Goal: Information Seeking & Learning: Learn about a topic

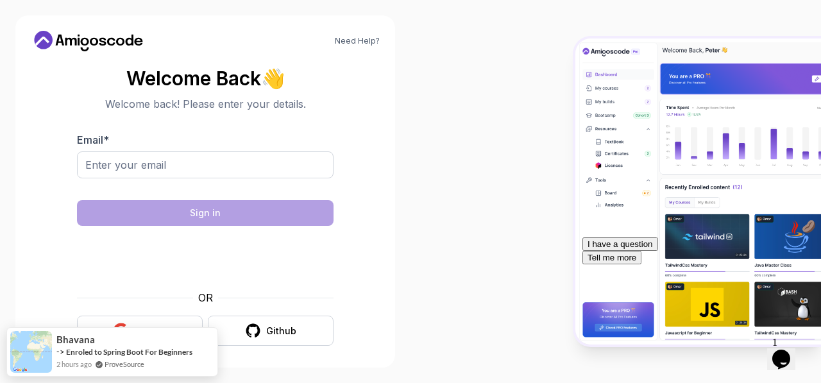
scroll to position [6, 0]
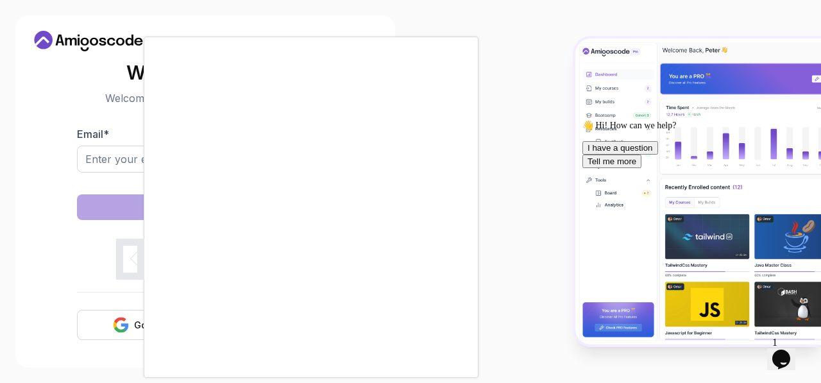
click at [521, 269] on div at bounding box center [410, 191] width 821 height 383
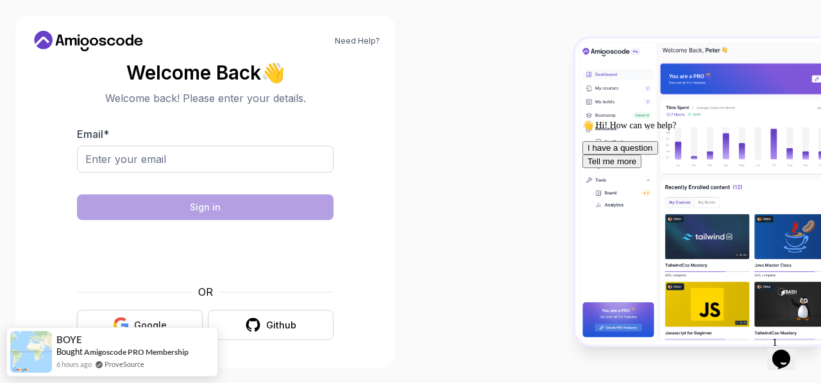
click at [150, 317] on button "Google" at bounding box center [140, 325] width 126 height 30
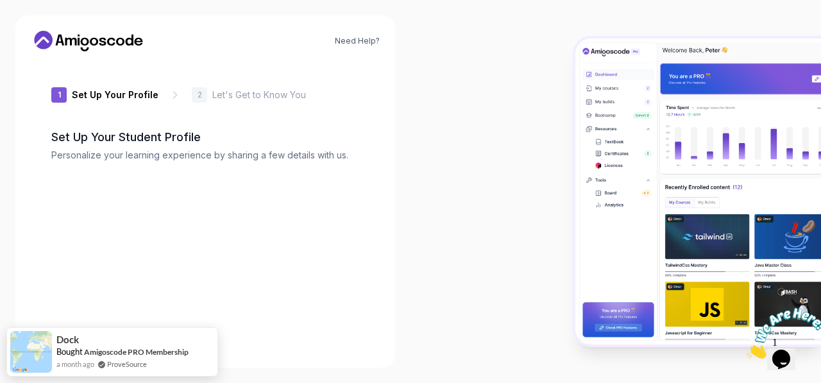
type input "calmpanthera1689"
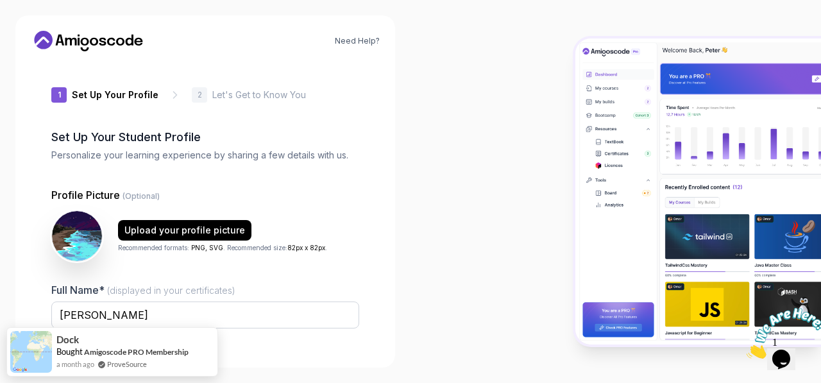
scroll to position [151, 0]
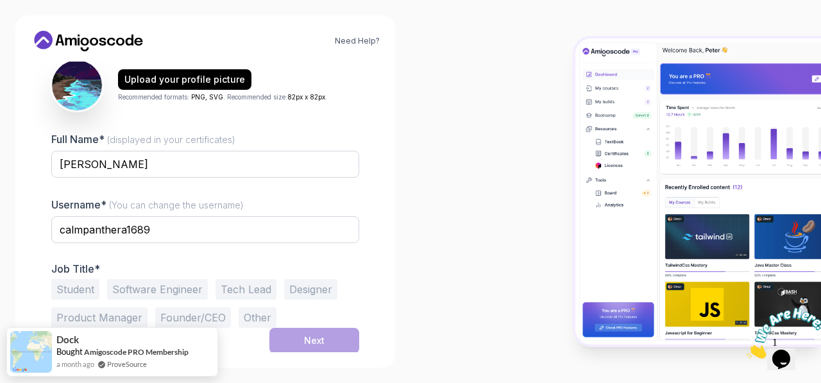
click at [132, 285] on button "Software Engineer" at bounding box center [157, 289] width 101 height 21
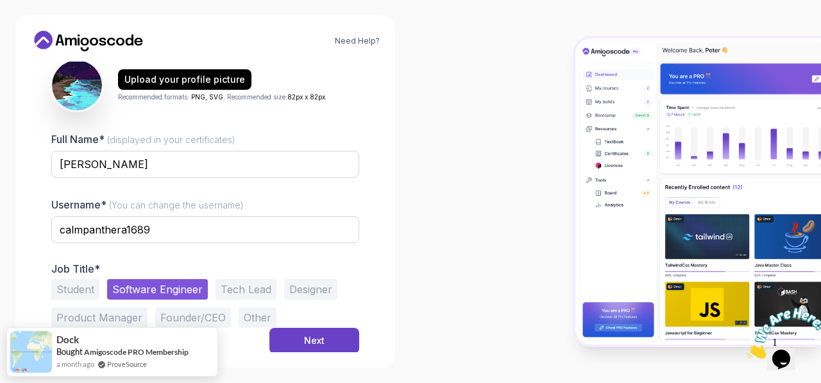
click at [132, 285] on button "Software Engineer" at bounding box center [157, 289] width 101 height 21
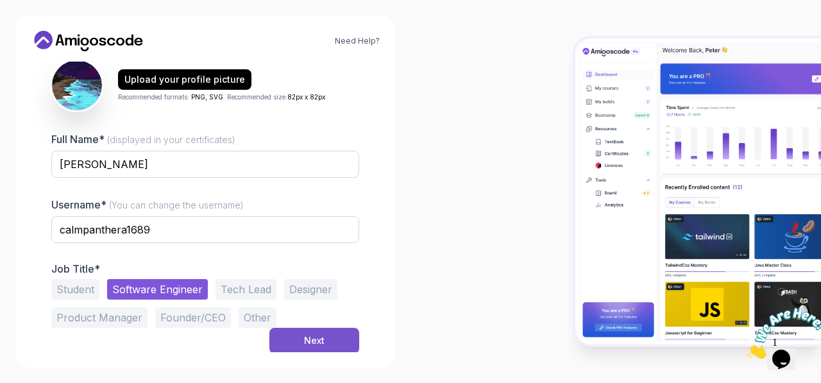
click at [300, 337] on button "Next" at bounding box center [314, 341] width 90 height 26
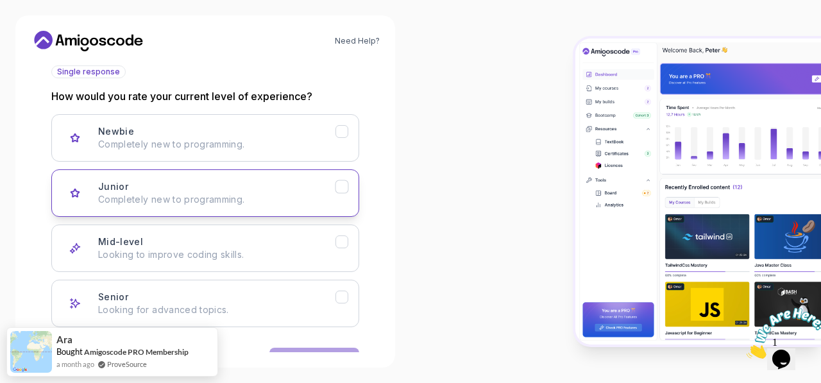
scroll to position [191, 0]
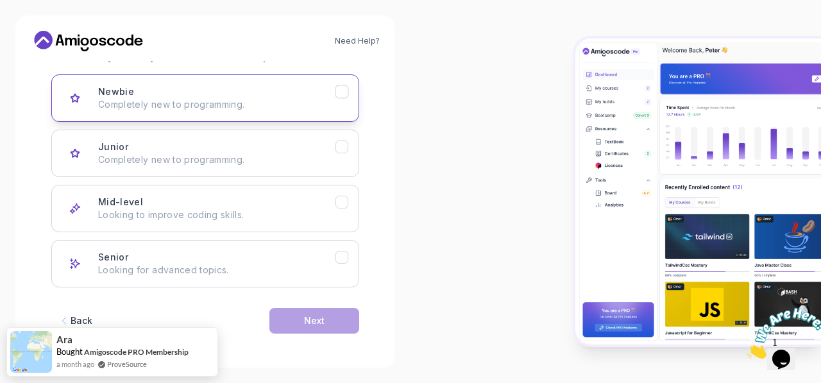
click at [293, 83] on button "Newbie Completely new to programming." at bounding box center [205, 97] width 308 height 47
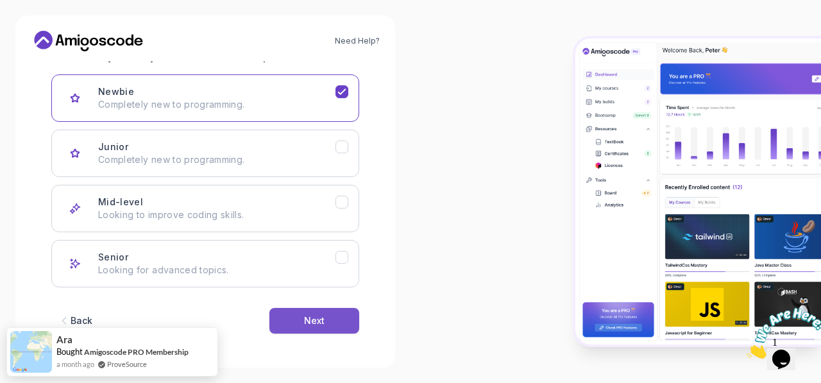
click at [301, 312] on button "Next" at bounding box center [314, 321] width 90 height 26
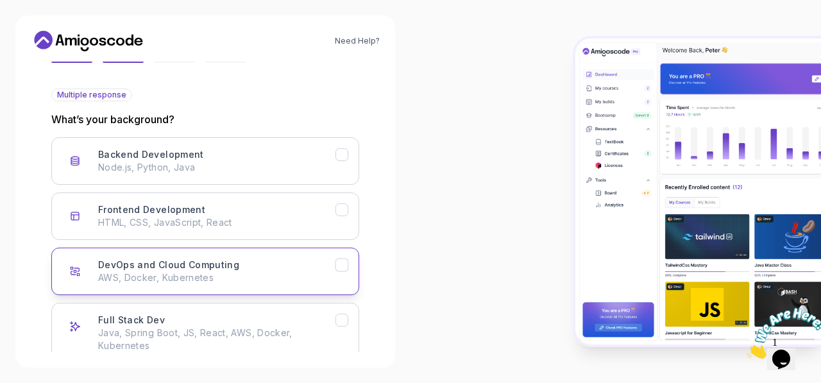
scroll to position [127, 0]
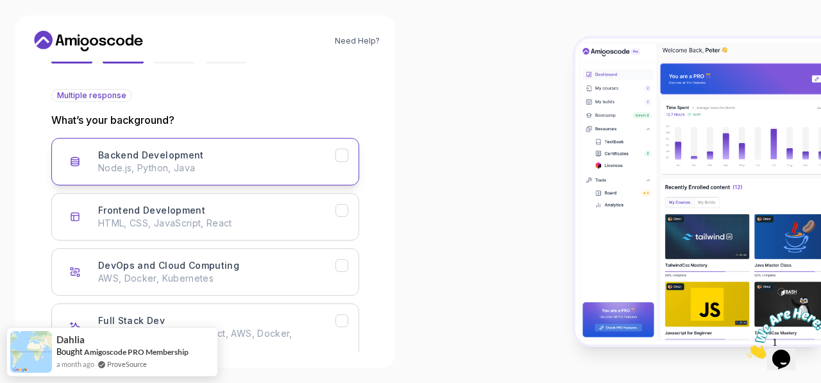
click at [142, 157] on h3 "Backend Development" at bounding box center [151, 155] width 106 height 13
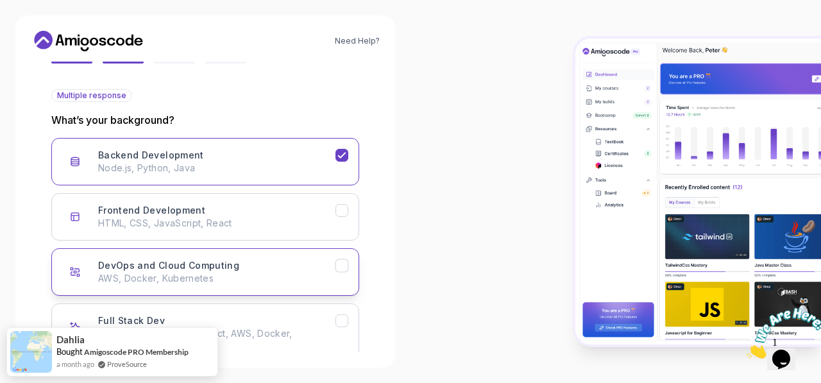
scroll to position [203, 0]
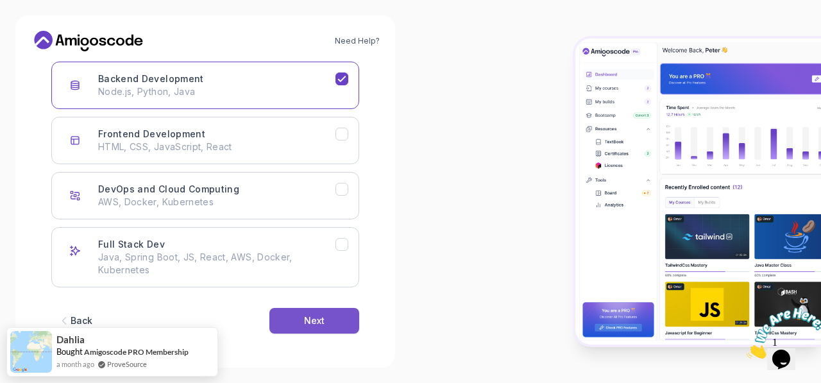
click at [306, 318] on div "Next" at bounding box center [314, 320] width 21 height 13
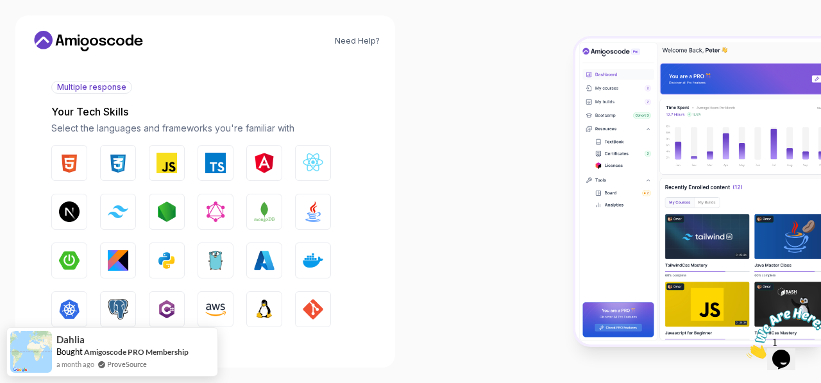
scroll to position [136, 0]
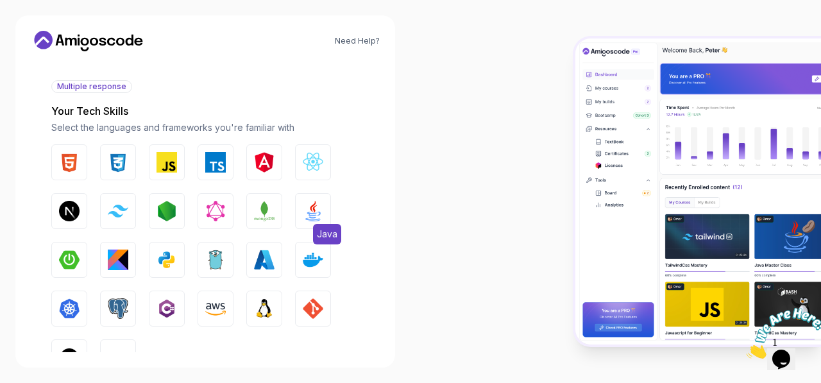
click at [305, 200] on button "Java" at bounding box center [313, 211] width 36 height 36
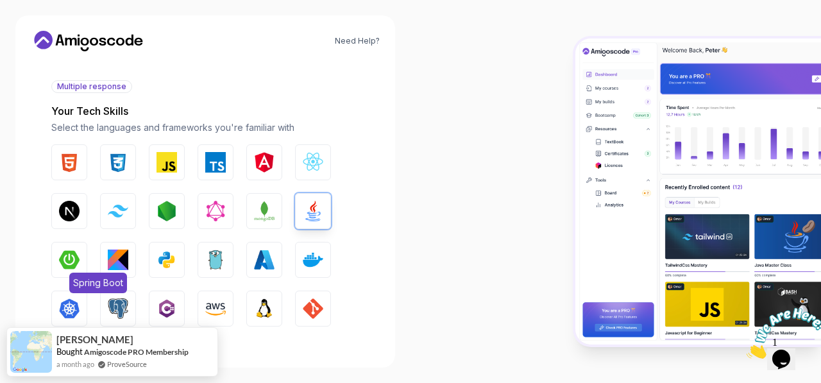
click at [71, 262] on img "button" at bounding box center [69, 260] width 21 height 21
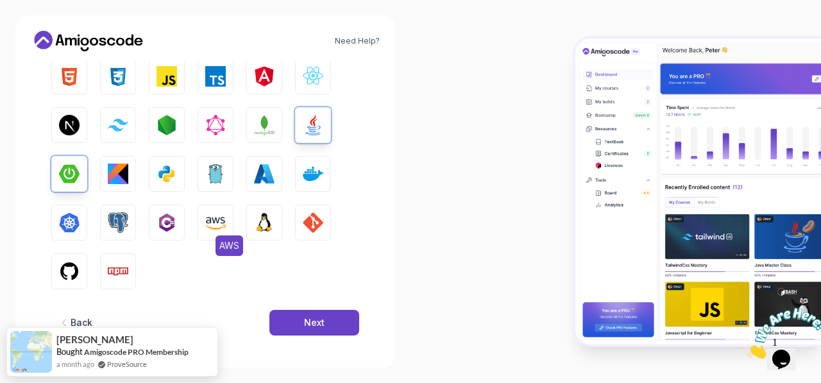
scroll to position [226, 0]
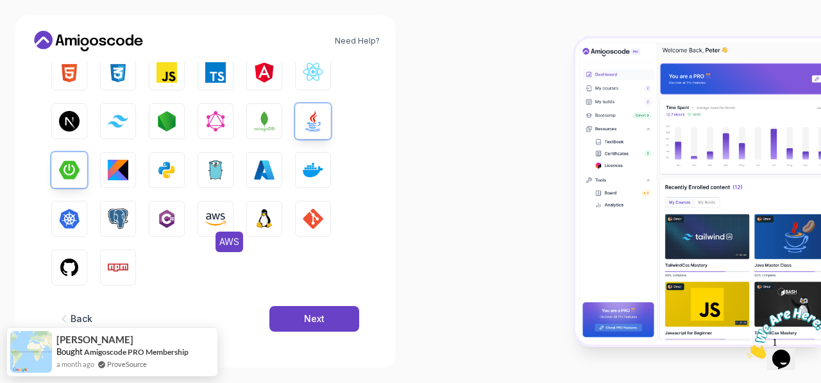
click at [218, 223] on img "button" at bounding box center [215, 218] width 21 height 21
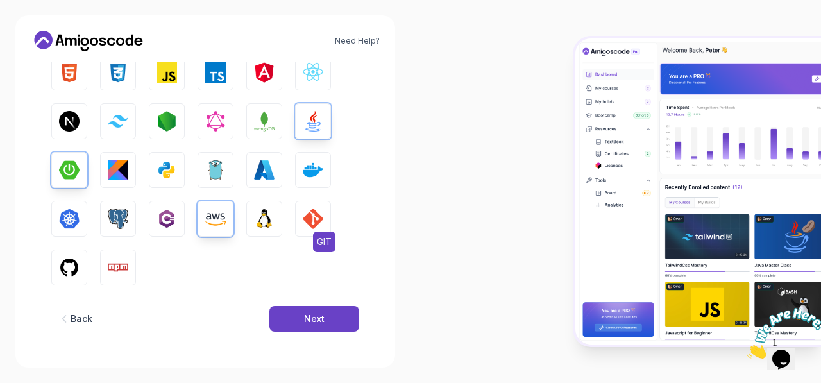
click at [312, 224] on img "button" at bounding box center [313, 218] width 21 height 21
click at [71, 267] on img "button" at bounding box center [69, 267] width 21 height 21
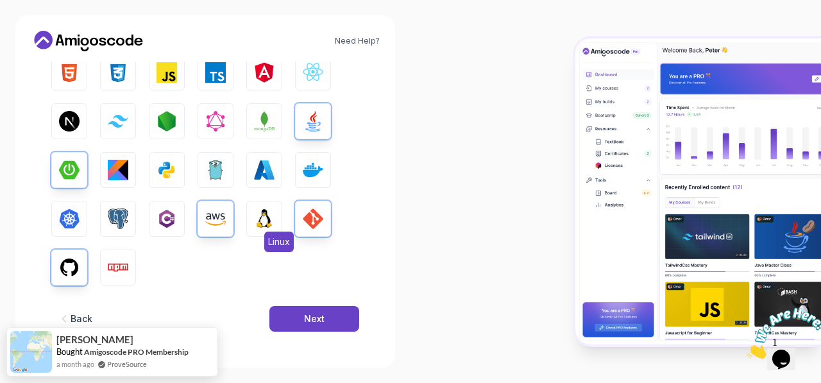
click at [275, 215] on button "Linux" at bounding box center [264, 219] width 36 height 36
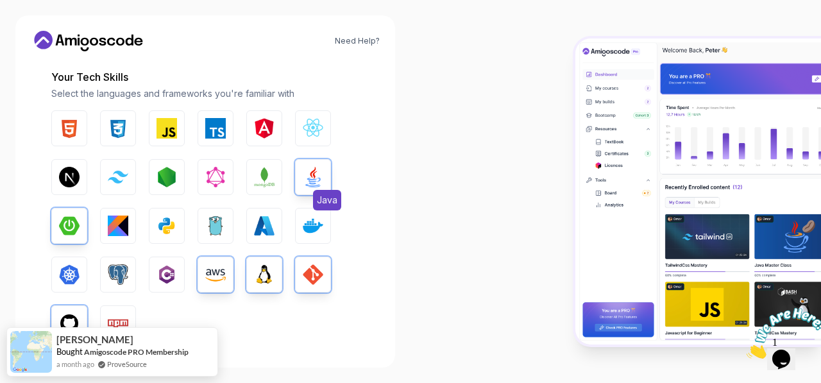
scroll to position [167, 0]
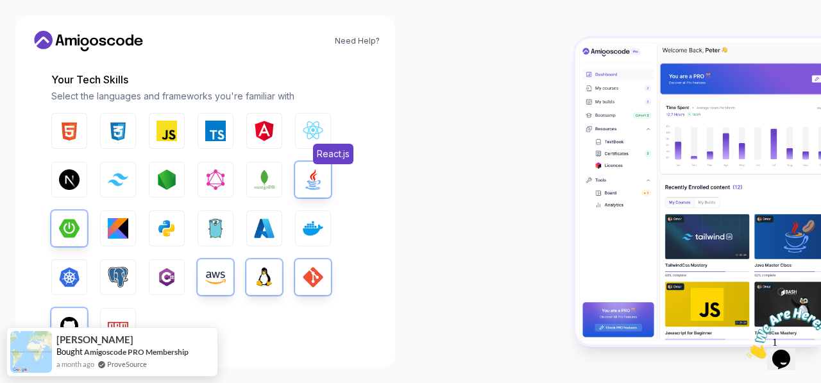
click at [319, 134] on img "button" at bounding box center [313, 131] width 21 height 21
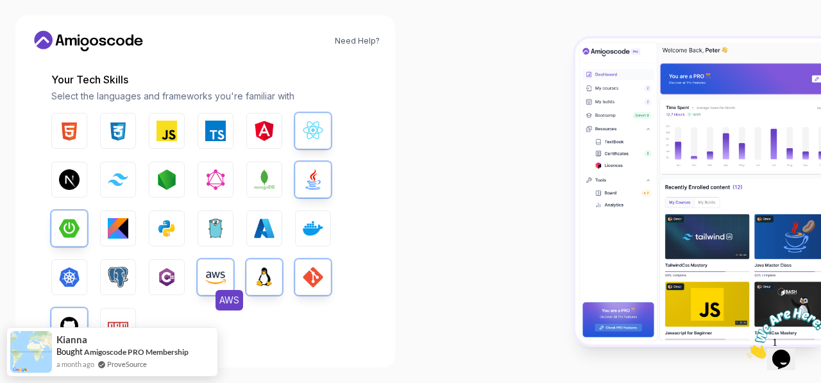
click at [213, 275] on img "button" at bounding box center [215, 277] width 21 height 21
click at [215, 277] on img "button" at bounding box center [215, 277] width 21 height 21
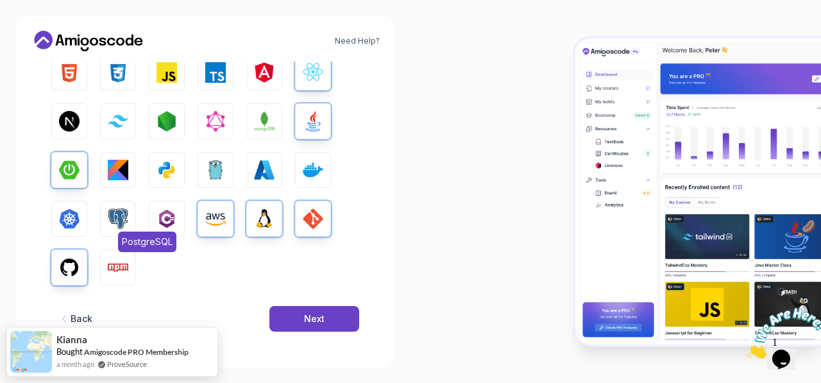
click at [124, 221] on img "button" at bounding box center [118, 218] width 21 height 21
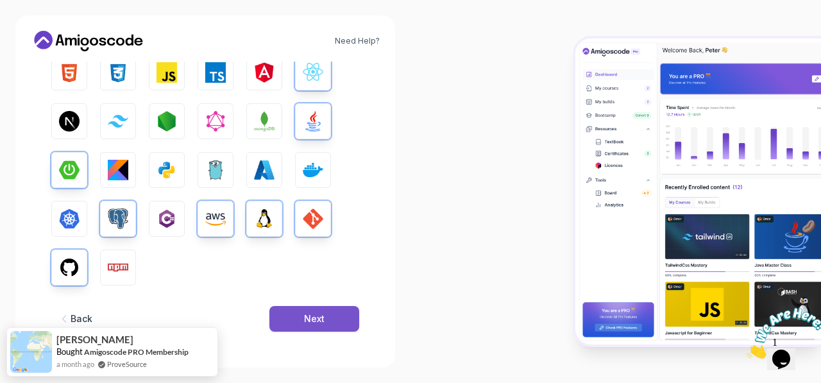
click at [309, 324] on div "Next" at bounding box center [314, 318] width 21 height 13
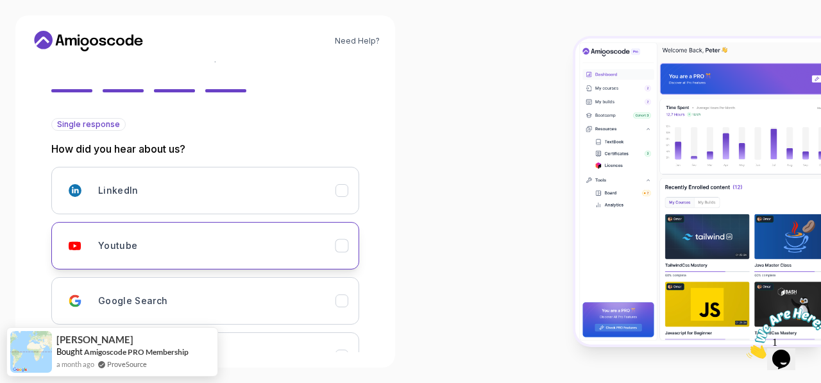
scroll to position [118, 0]
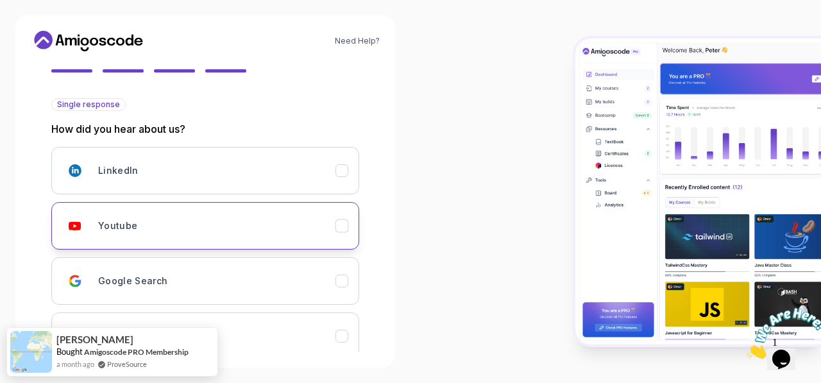
click at [207, 235] on div "Youtube" at bounding box center [216, 226] width 237 height 26
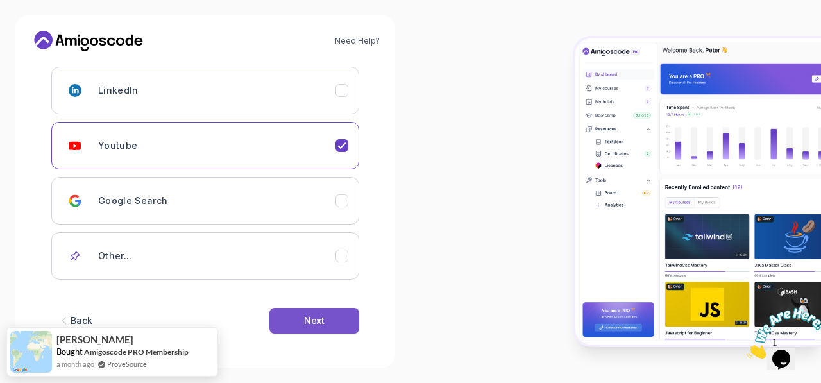
click at [292, 324] on button "Next" at bounding box center [314, 321] width 90 height 26
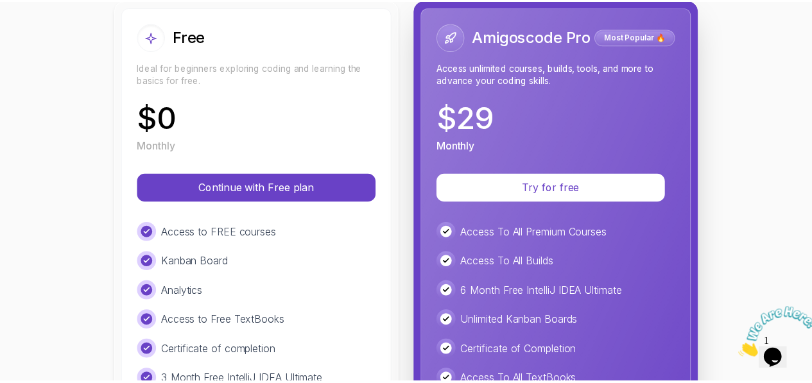
scroll to position [160, 0]
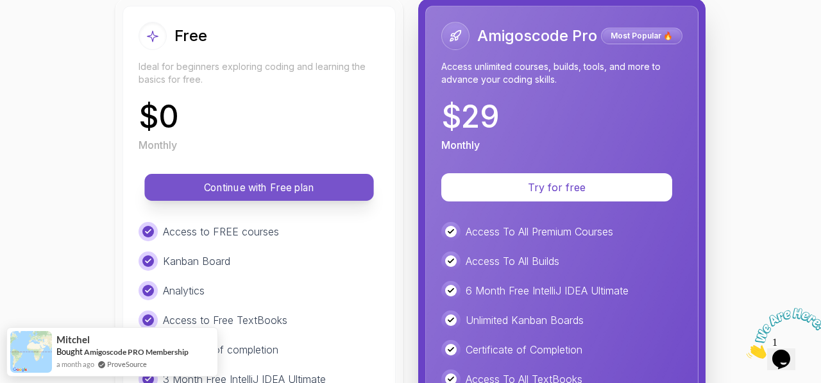
click at [328, 185] on p "Continue with Free plan" at bounding box center [259, 187] width 200 height 15
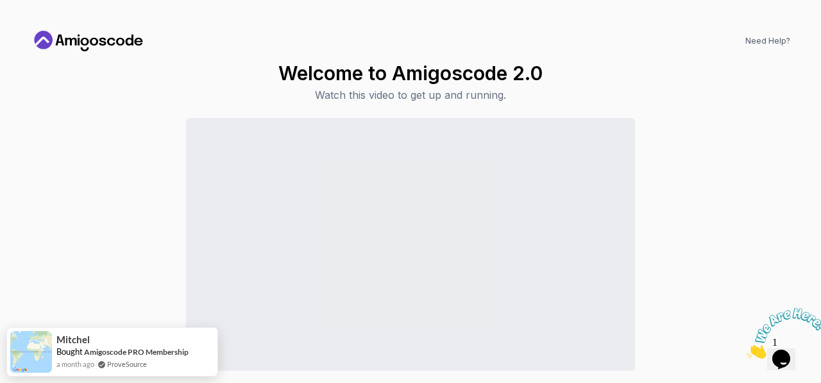
click at [747, 350] on icon "Close" at bounding box center [747, 355] width 0 height 11
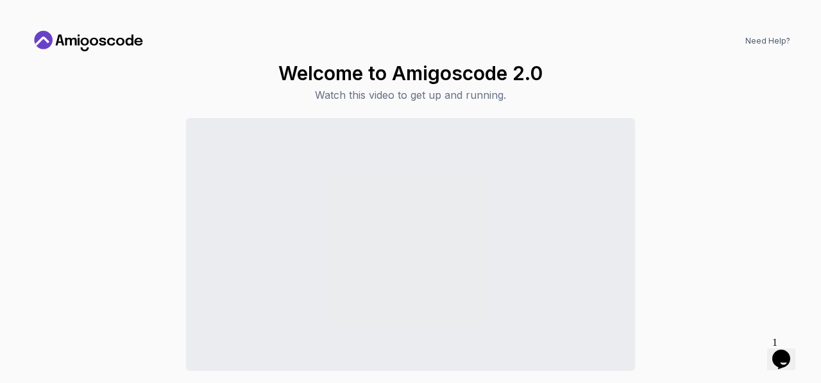
click at [92, 49] on icon at bounding box center [88, 41] width 115 height 21
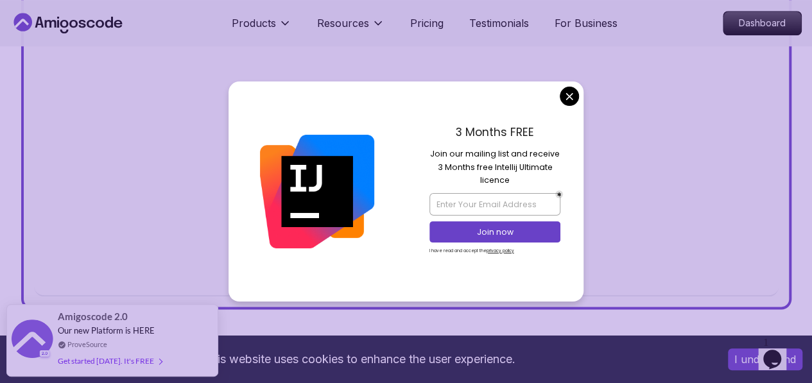
scroll to position [599, 0]
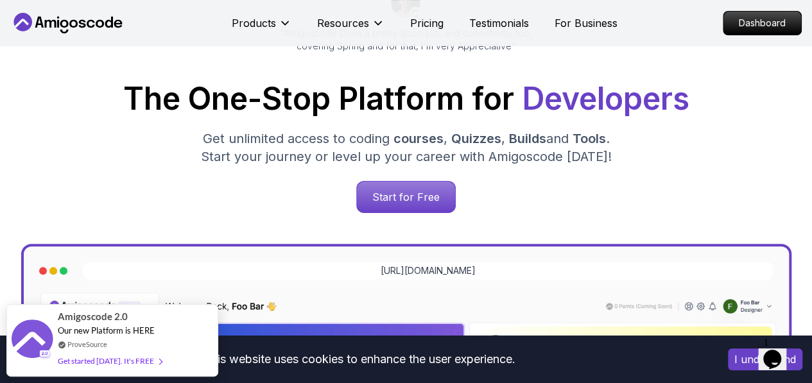
scroll to position [152, 0]
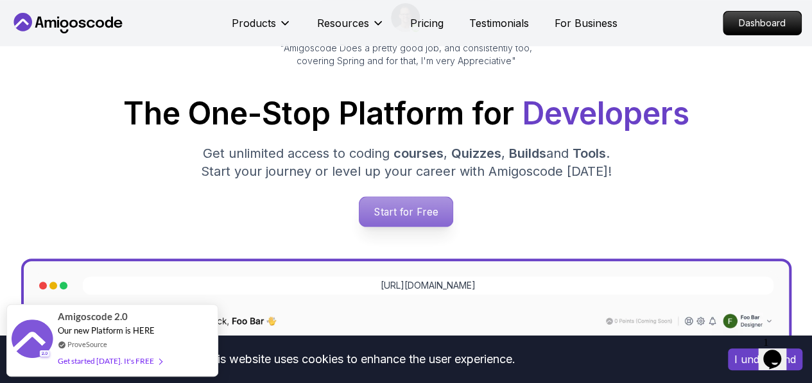
click at [420, 203] on p "Start for Free" at bounding box center [405, 212] width 93 height 30
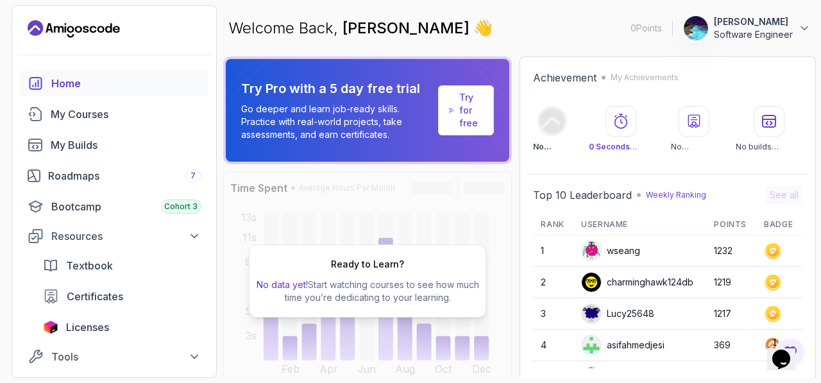
click at [445, 237] on div "Ready to Learn? No data yet! Start watching courses to see how much time you’re…" at bounding box center [367, 281] width 289 height 218
click at [411, 259] on div "Ready to Learn? No data yet! Start watching courses to see how much time you’re…" at bounding box center [367, 280] width 237 height 73
click at [428, 276] on div "Ready to Learn? No data yet! Start watching courses to see how much time you’re…" at bounding box center [367, 280] width 237 height 73
click at [419, 242] on div "Ready to Learn? No data yet! Start watching courses to see how much time you’re…" at bounding box center [367, 281] width 289 height 218
click at [90, 120] on div "My Courses" at bounding box center [126, 113] width 150 height 15
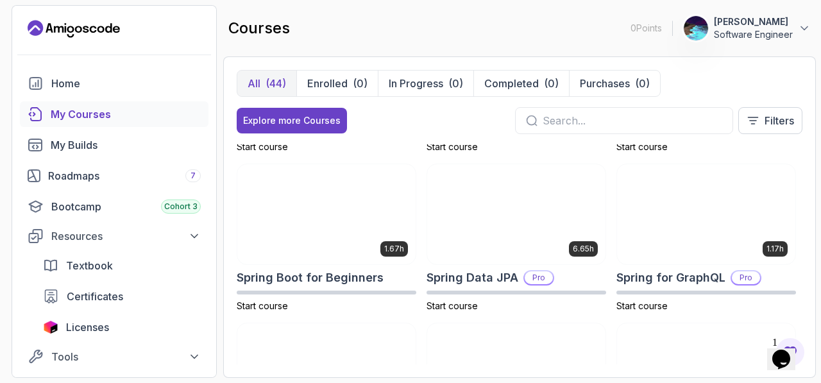
scroll to position [1885, 0]
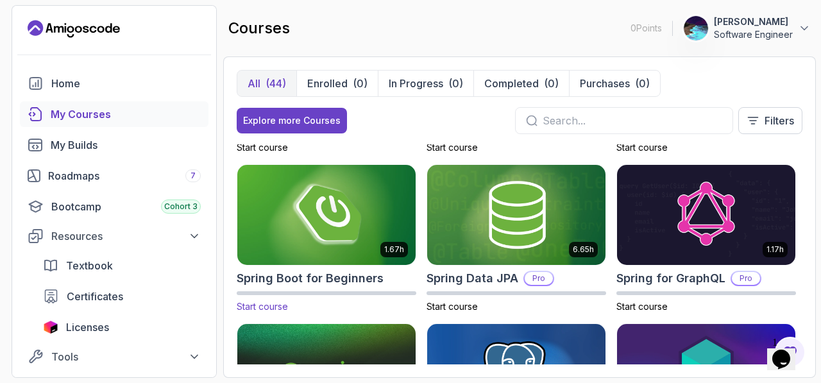
click at [334, 247] on img at bounding box center [326, 214] width 187 height 105
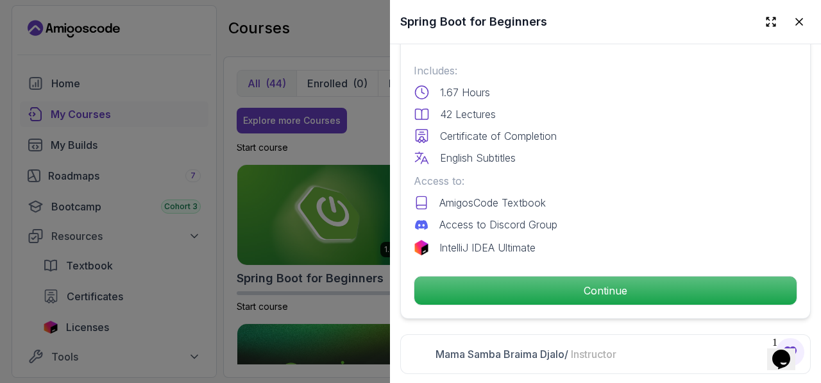
scroll to position [338, 0]
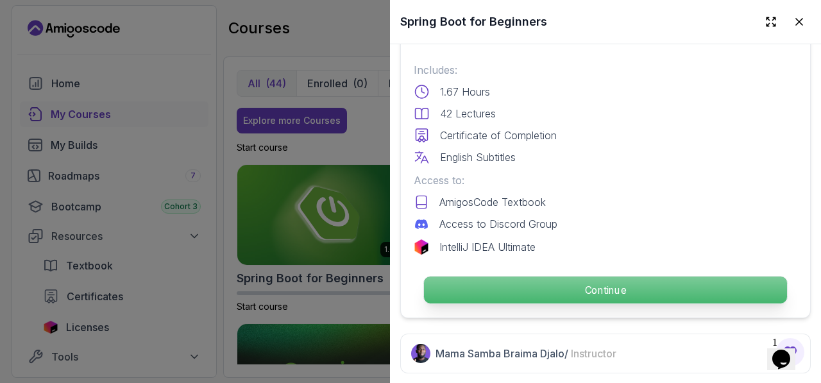
click at [531, 280] on p "Continue" at bounding box center [605, 289] width 363 height 27
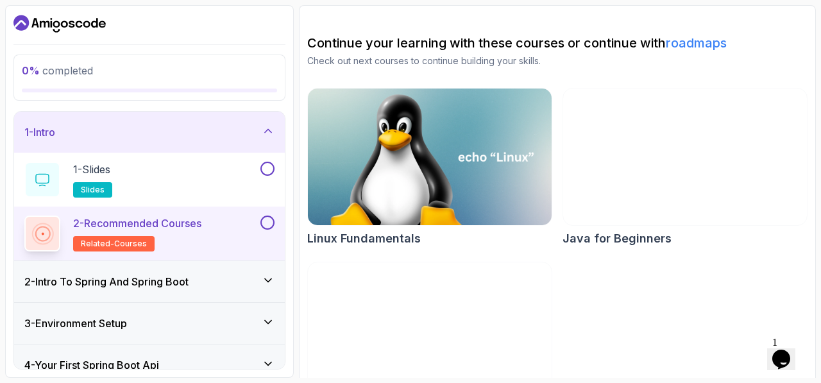
scroll to position [146, 0]
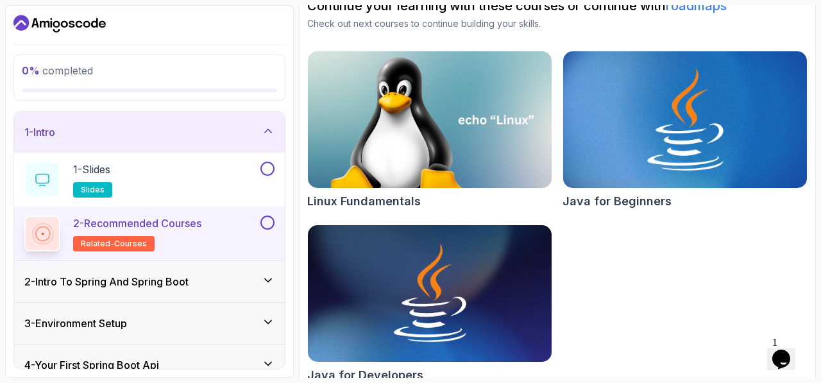
click at [684, 123] on img at bounding box center [685, 120] width 256 height 144
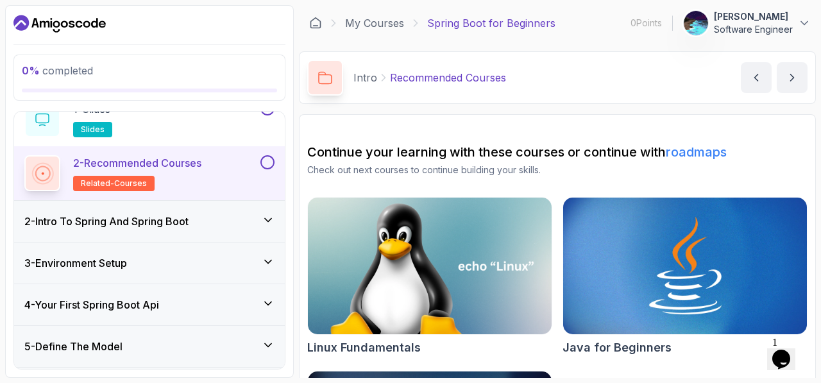
scroll to position [0, 0]
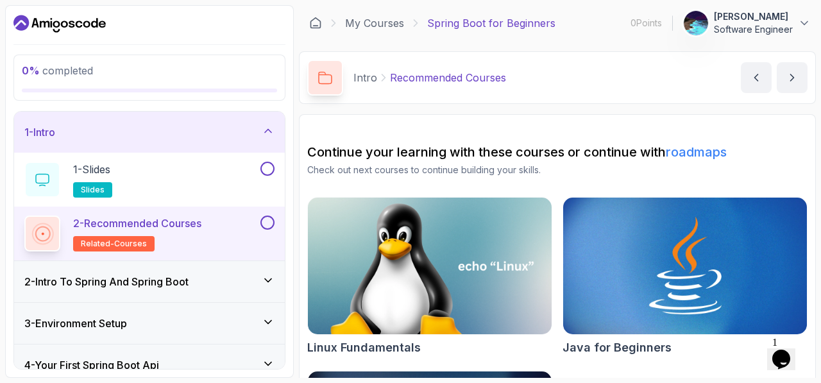
click at [144, 283] on h3 "2 - Intro To Spring And Spring Boot" at bounding box center [106, 281] width 164 height 15
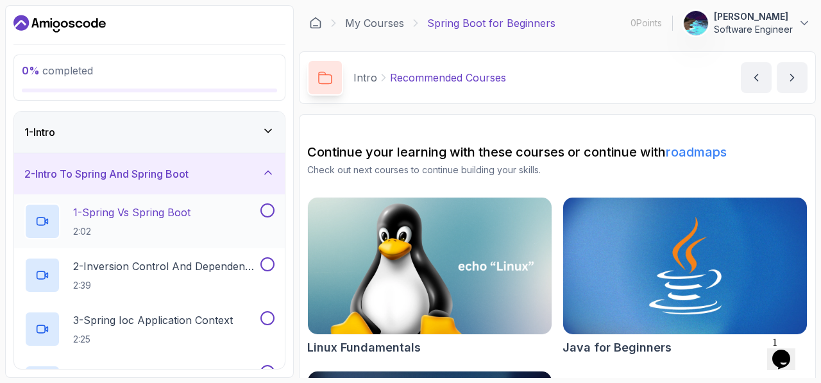
click at [178, 219] on h2 "1 - Spring Vs Spring Boot 2:02" at bounding box center [131, 221] width 117 height 33
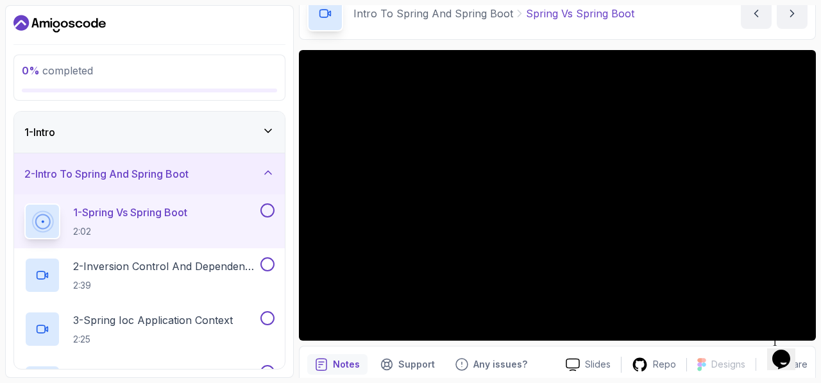
scroll to position [64, 0]
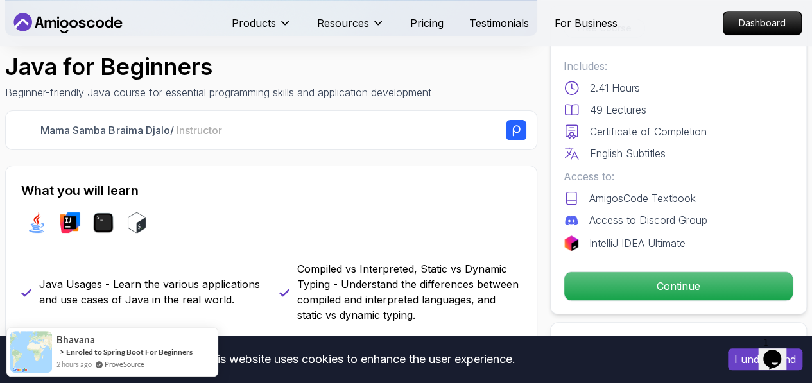
scroll to position [319, 0]
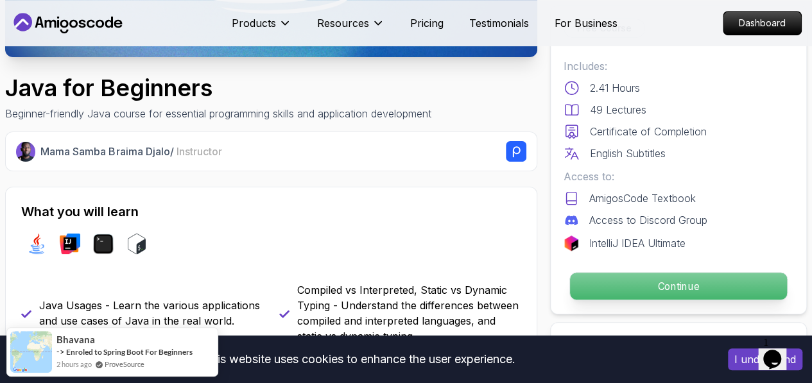
click at [656, 294] on p "Continue" at bounding box center [678, 286] width 217 height 27
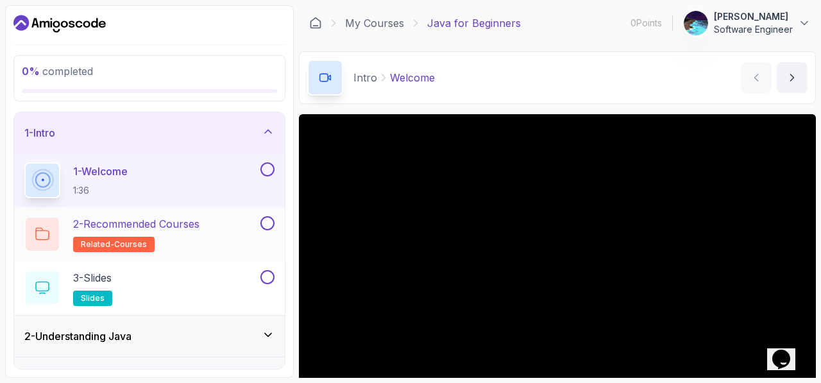
click at [196, 226] on p "2 - Recommended Courses" at bounding box center [136, 223] width 126 height 15
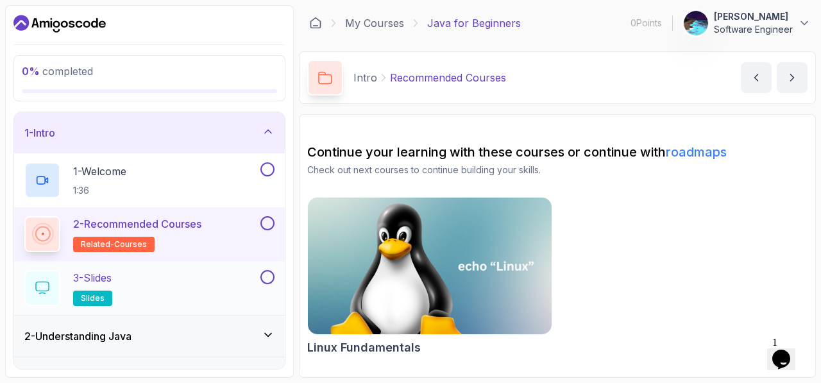
click at [124, 287] on div "3 - Slides slides" at bounding box center [141, 288] width 234 height 36
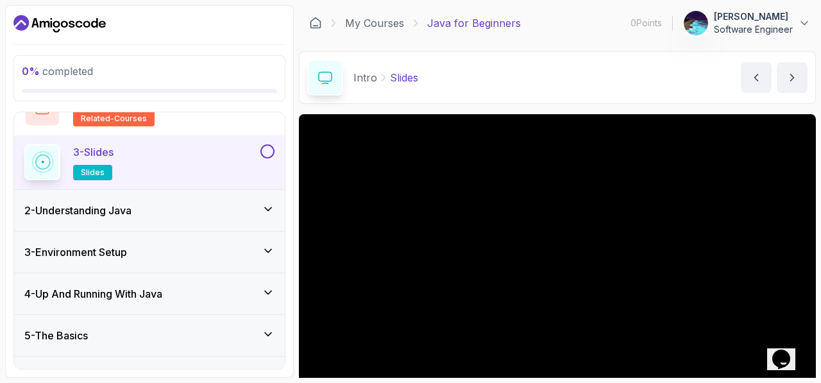
scroll to position [193, 0]
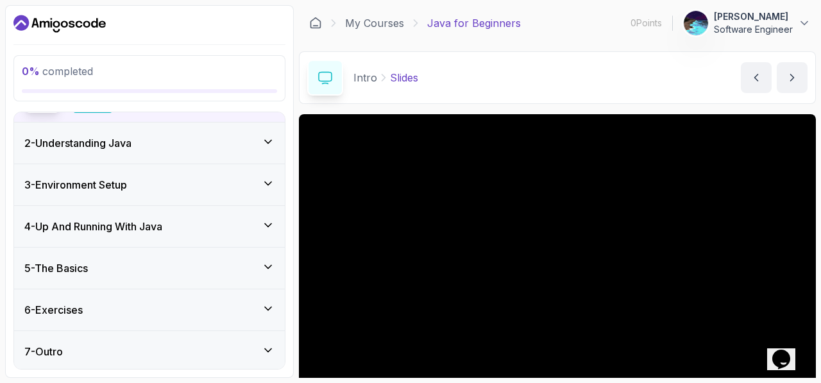
click at [253, 260] on div "5 - The Basics" at bounding box center [149, 267] width 250 height 15
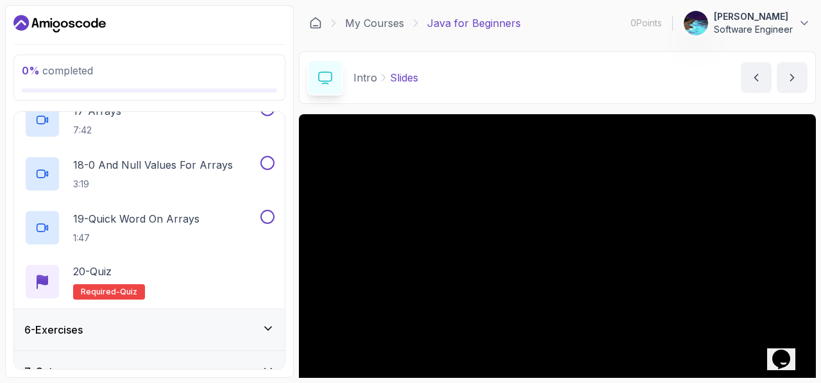
scroll to position [1109, 0]
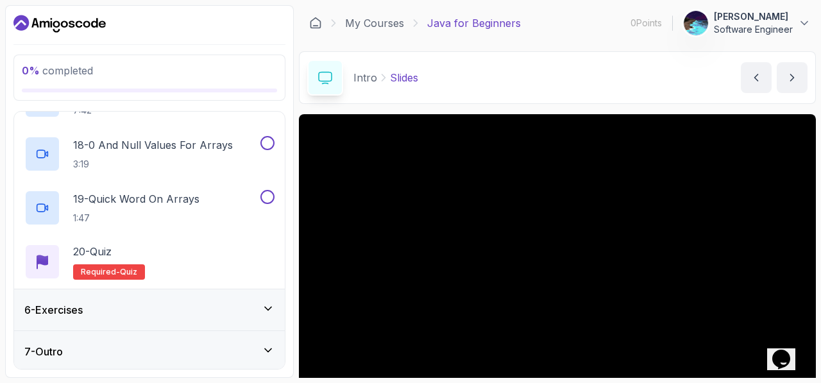
click at [260, 299] on div "6 - Exercises" at bounding box center [149, 309] width 271 height 41
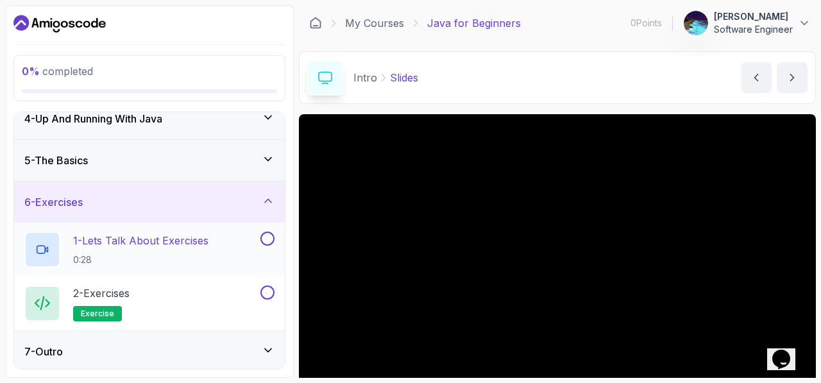
scroll to position [0, 0]
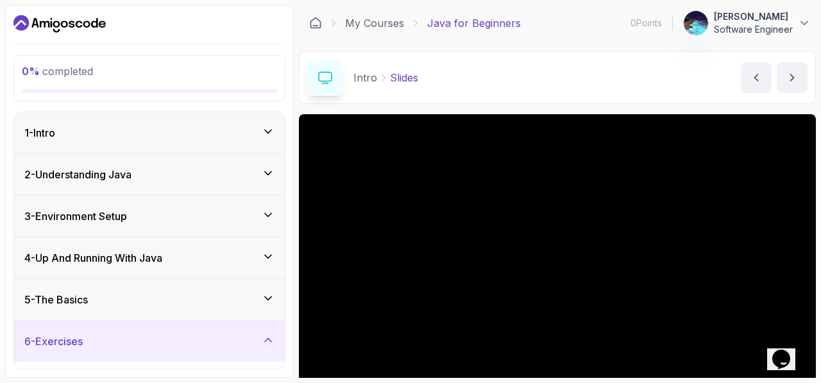
click at [224, 216] on div "3 - Environment Setup" at bounding box center [149, 215] width 250 height 15
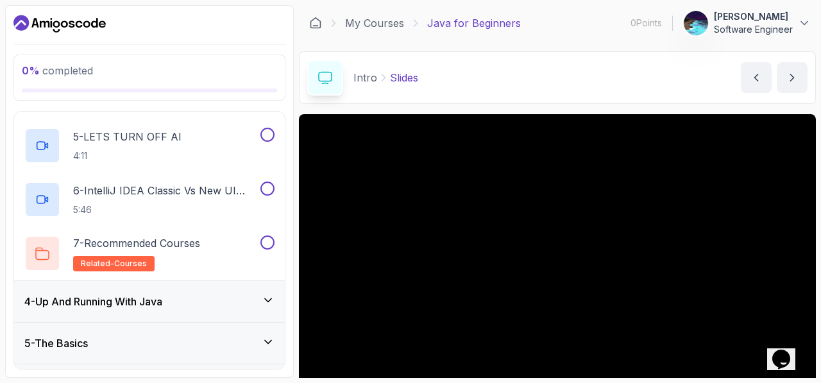
scroll to position [409, 0]
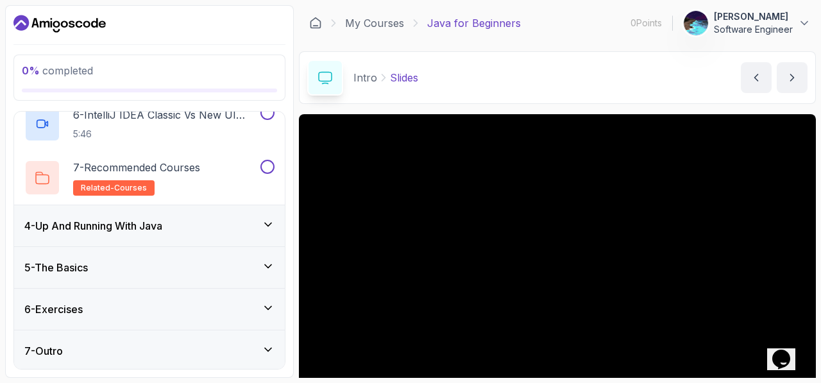
click at [247, 221] on div "4 - Up And Running With Java" at bounding box center [149, 225] width 250 height 15
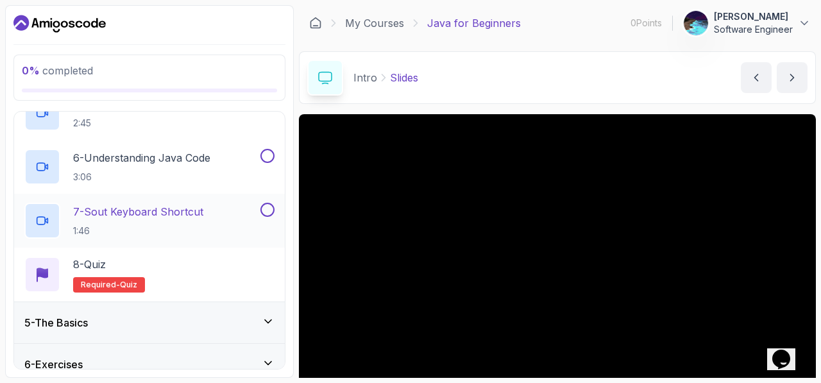
scroll to position [463, 0]
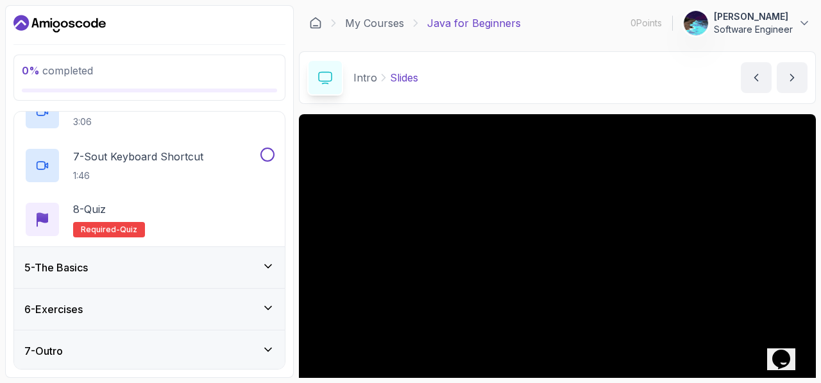
click at [230, 252] on div "5 - The Basics" at bounding box center [149, 267] width 271 height 41
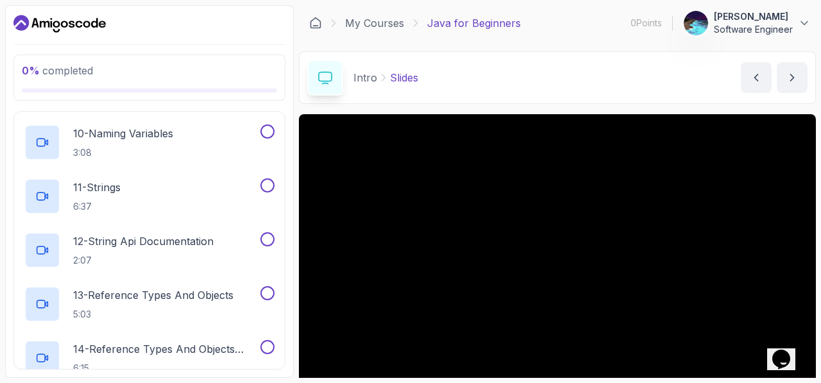
scroll to position [690, 0]
click at [164, 294] on p "13 - Reference Types And Objects" at bounding box center [153, 293] width 160 height 15
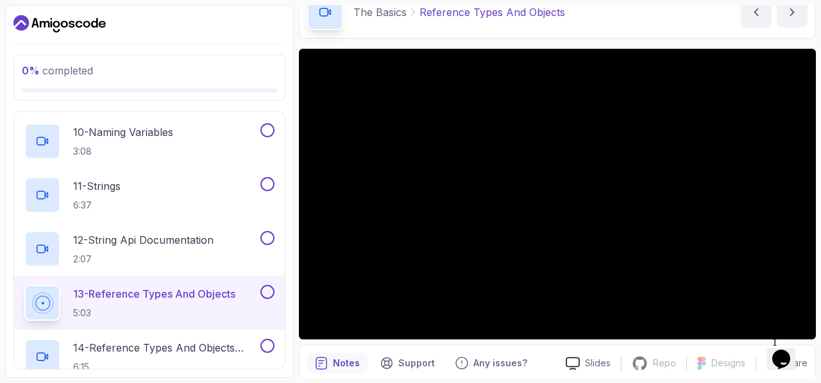
scroll to position [69, 0]
